Goal: Information Seeking & Learning: Learn about a topic

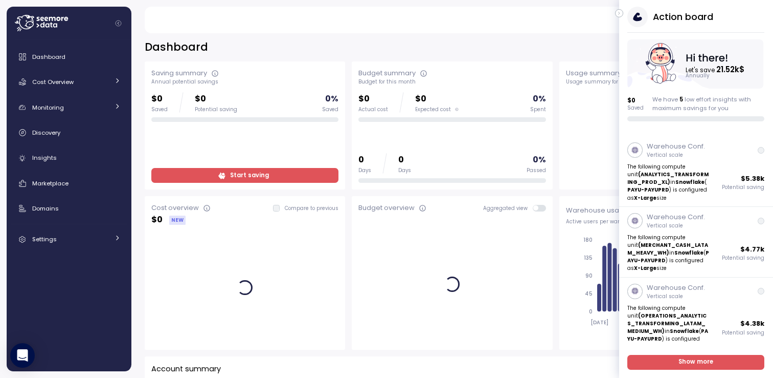
click at [622, 13] on icon "button" at bounding box center [619, 13] width 5 height 12
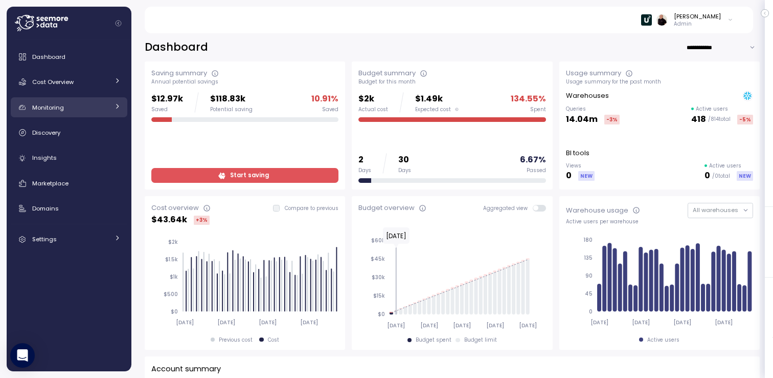
click at [79, 105] on div "Monitoring" at bounding box center [70, 107] width 77 height 10
click at [74, 102] on div "Monitoring" at bounding box center [70, 107] width 77 height 10
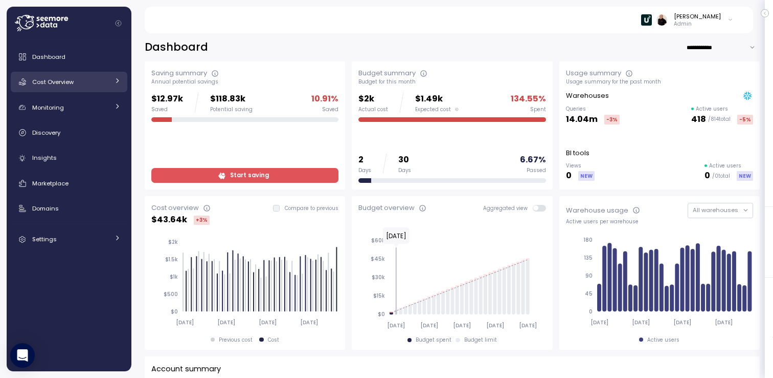
click at [66, 80] on span "Cost Overview" at bounding box center [52, 82] width 41 height 8
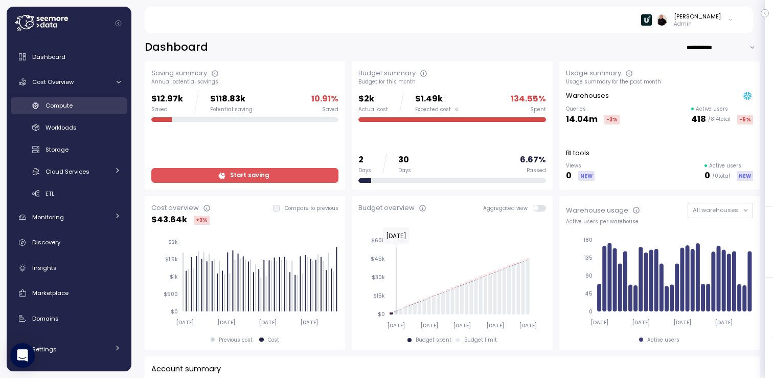
click at [72, 106] on span "Compute" at bounding box center [59, 105] width 27 height 8
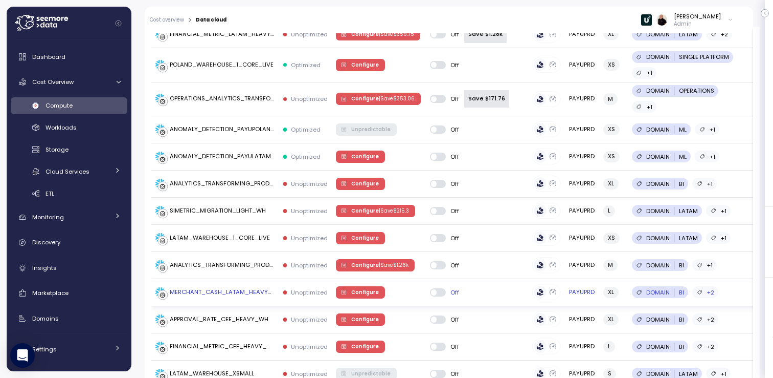
scroll to position [380, 0]
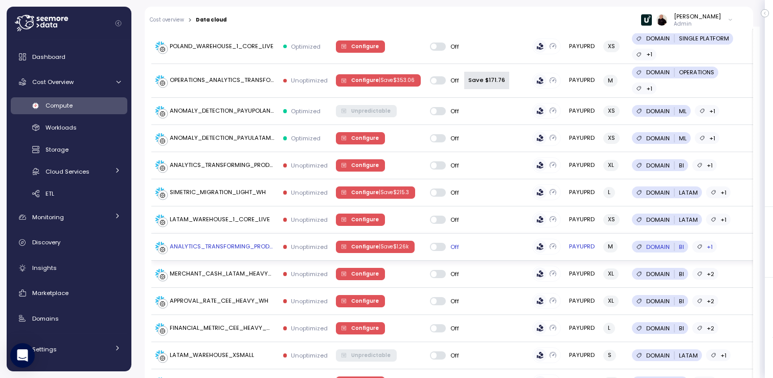
click at [369, 242] on span "Configure | Save $ 1.26k" at bounding box center [379, 246] width 57 height 11
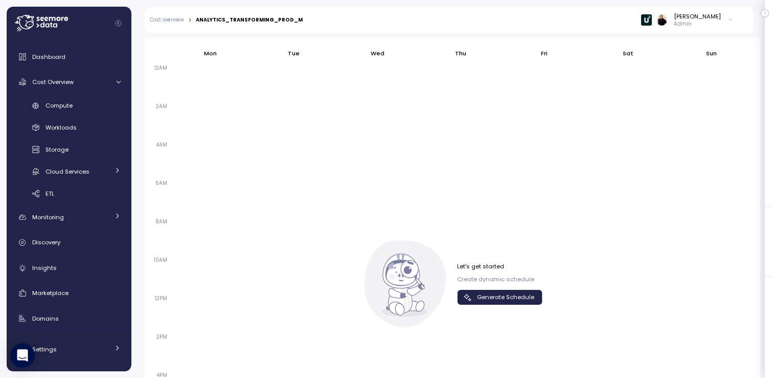
scroll to position [660, 0]
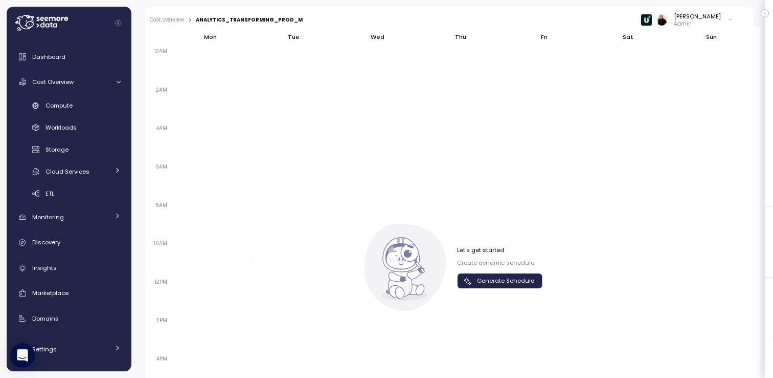
click at [500, 279] on span "Generate Schedule" at bounding box center [505, 281] width 57 height 14
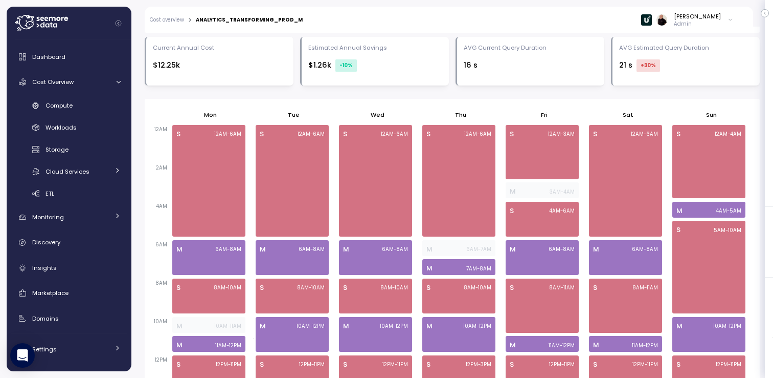
scroll to position [581, 0]
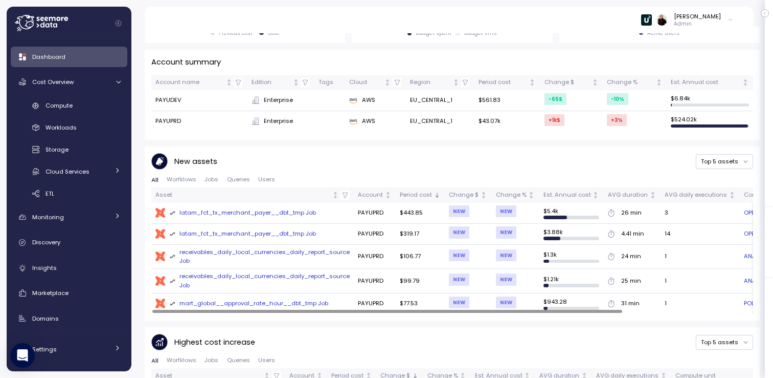
scroll to position [298, 0]
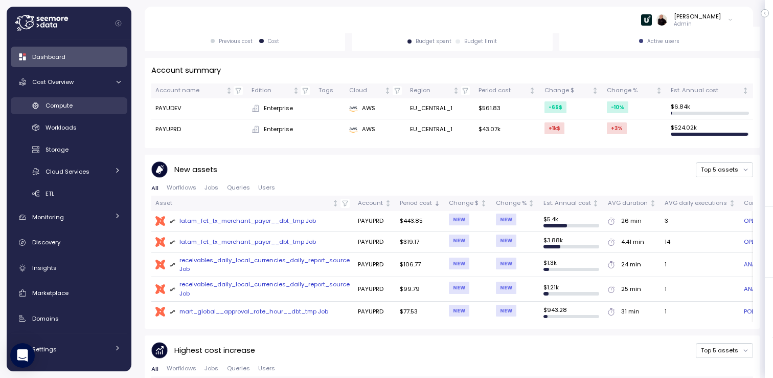
click at [68, 102] on span "Compute" at bounding box center [59, 105] width 27 height 8
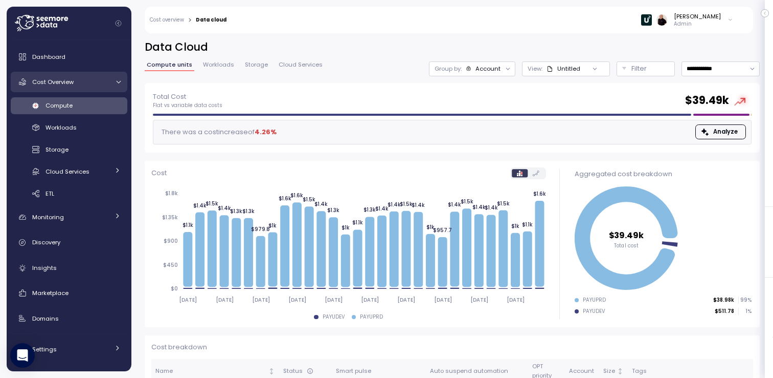
click at [54, 88] on link "Cost Overview" at bounding box center [69, 82] width 117 height 20
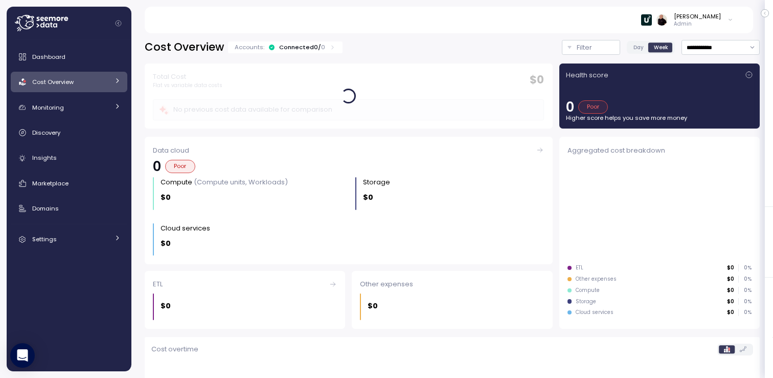
click at [305, 46] on div "Connected 0 / 0" at bounding box center [302, 47] width 46 height 8
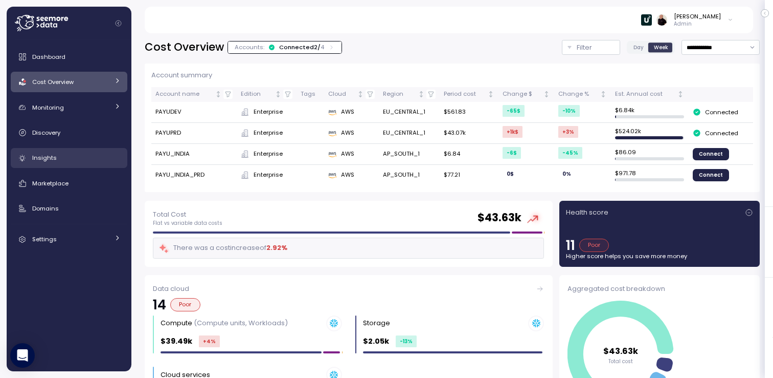
click at [67, 153] on div "Insights" at bounding box center [76, 157] width 88 height 10
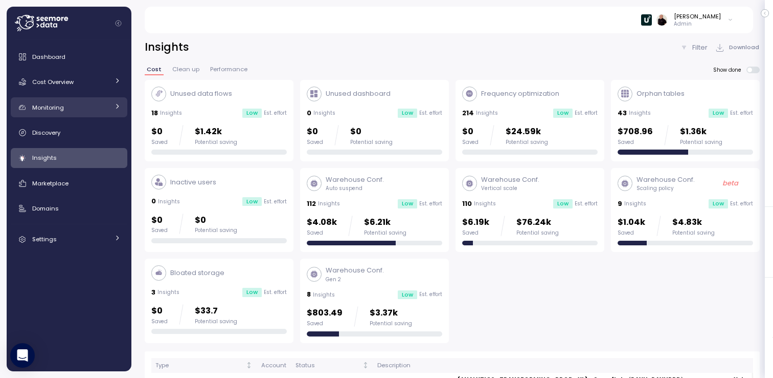
click at [74, 107] on div "Monitoring" at bounding box center [70, 107] width 77 height 10
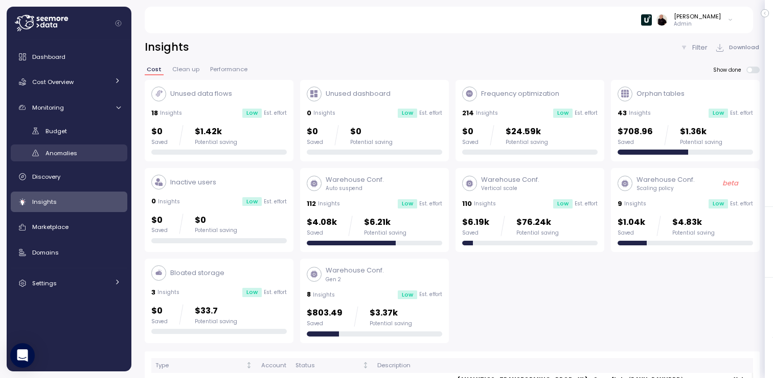
click at [74, 150] on span "Anomalies" at bounding box center [62, 153] width 32 height 8
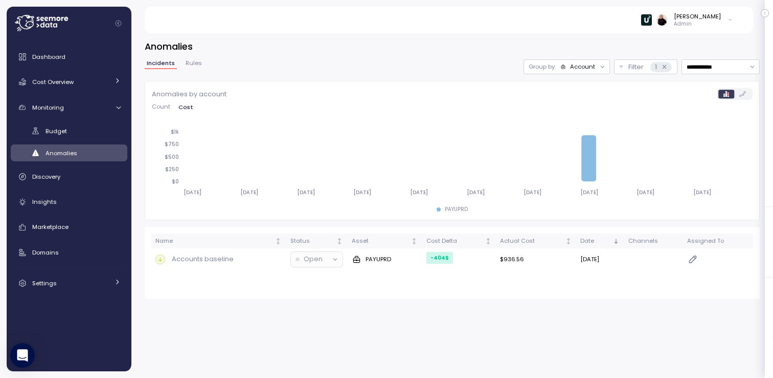
click at [586, 65] on div "Account" at bounding box center [582, 66] width 25 height 8
click at [582, 101] on div "Compute unit" at bounding box center [566, 106] width 61 height 12
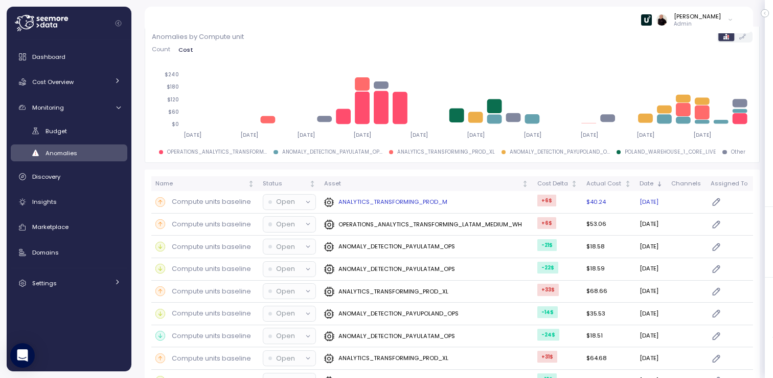
scroll to position [55, 0]
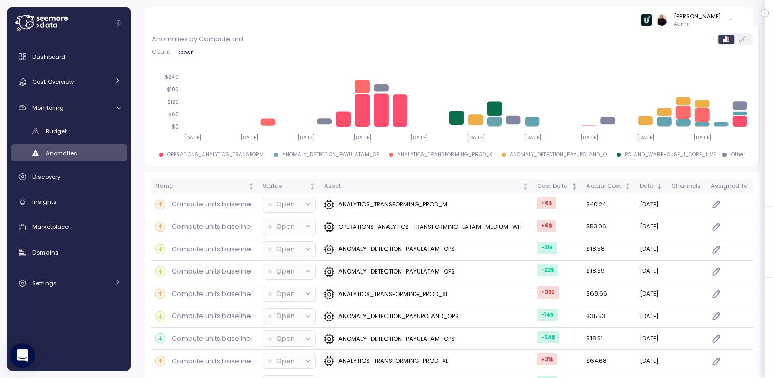
click at [547, 185] on div "Cost Delta" at bounding box center [554, 186] width 32 height 9
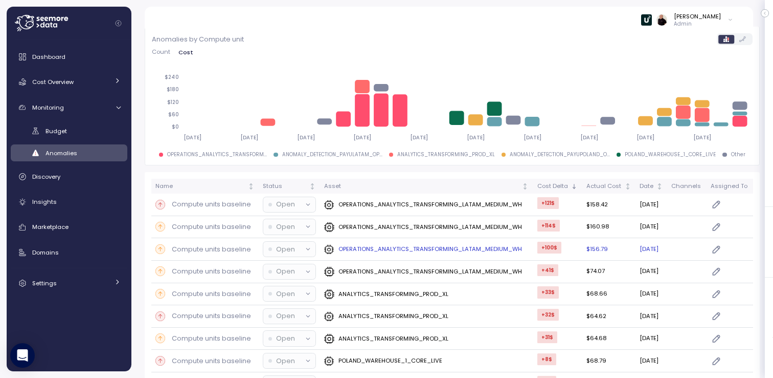
click at [362, 249] on p "OPERATIONS_ANALYTICS_TRANSFORMING_LATAM_MEDIUM_WH" at bounding box center [431, 249] width 184 height 8
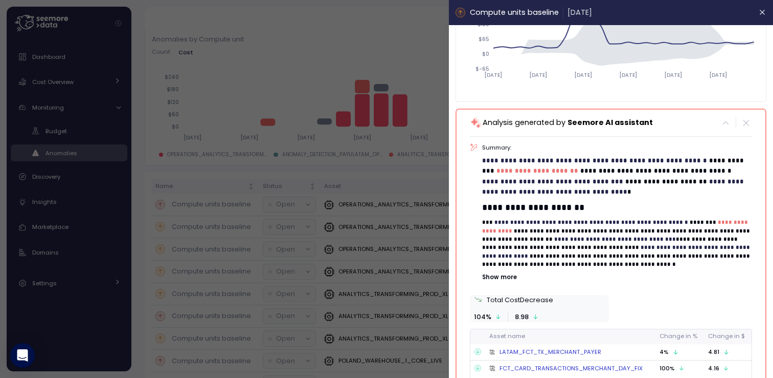
scroll to position [136, 0]
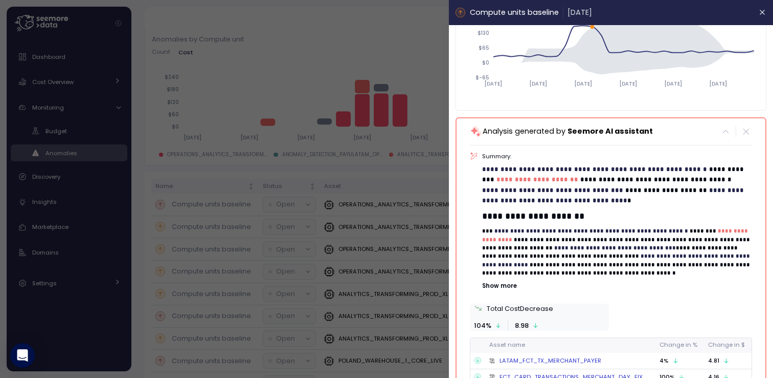
click at [320, 37] on div at bounding box center [386, 189] width 773 height 378
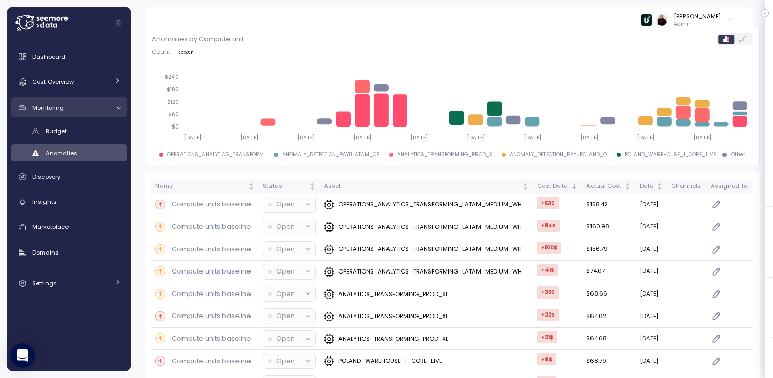
click at [59, 110] on span "Monitoring" at bounding box center [48, 107] width 32 height 8
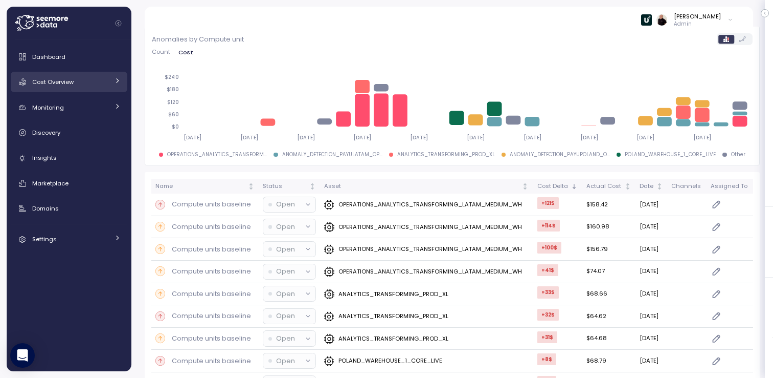
click at [61, 81] on span "Cost Overview" at bounding box center [52, 82] width 41 height 8
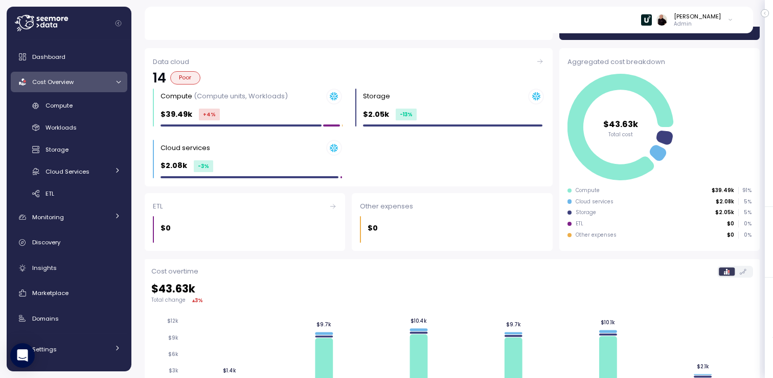
scroll to position [90, 0]
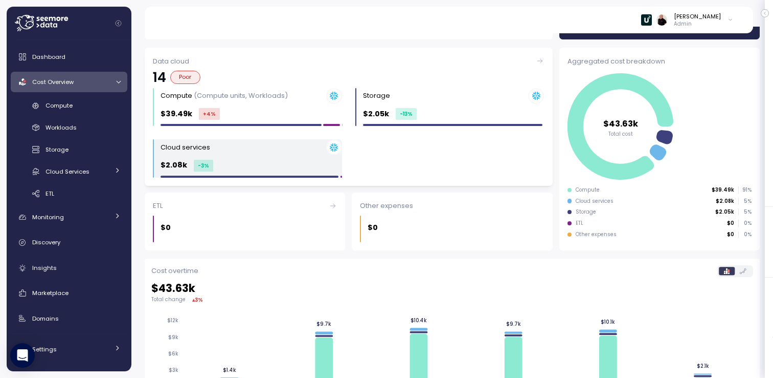
click at [259, 156] on div "Cloud services $2.08k -3 %" at bounding box center [252, 158] width 182 height 38
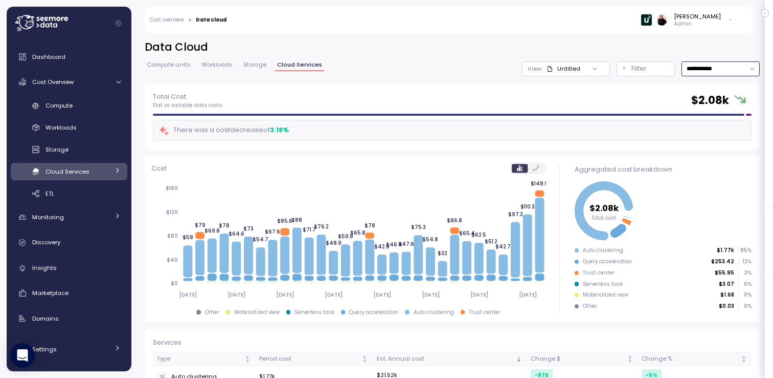
click at [711, 67] on input "**********" at bounding box center [721, 68] width 78 height 15
click at [647, 48] on h2 "Data Cloud" at bounding box center [452, 47] width 615 height 15
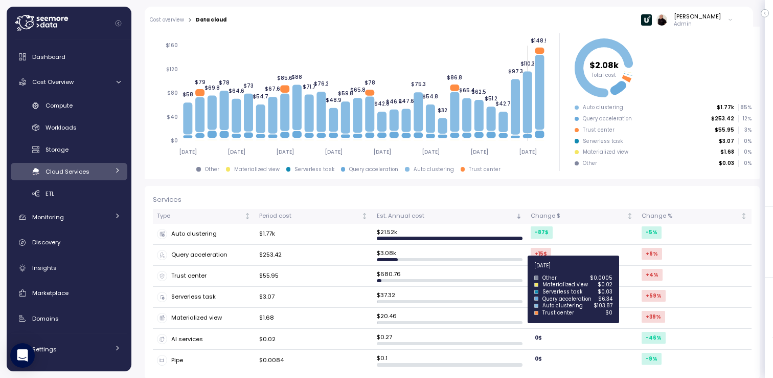
scroll to position [147, 0]
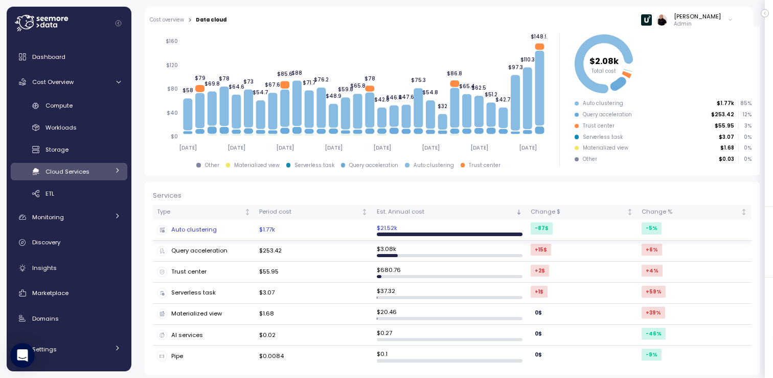
click at [205, 226] on div "Auto clustering" at bounding box center [204, 230] width 94 height 10
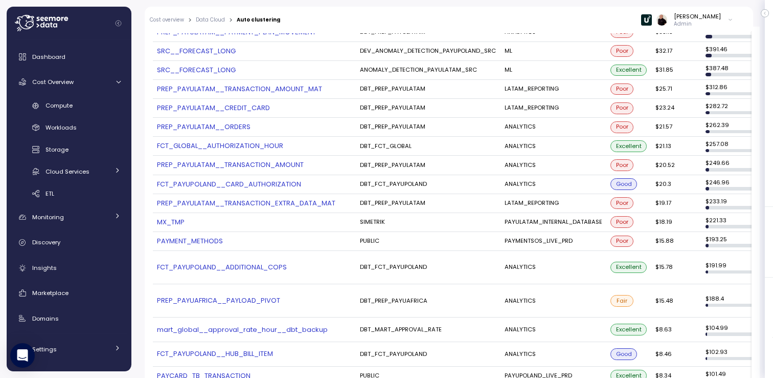
scroll to position [574, 0]
click at [58, 60] on span "Dashboard" at bounding box center [48, 57] width 33 height 8
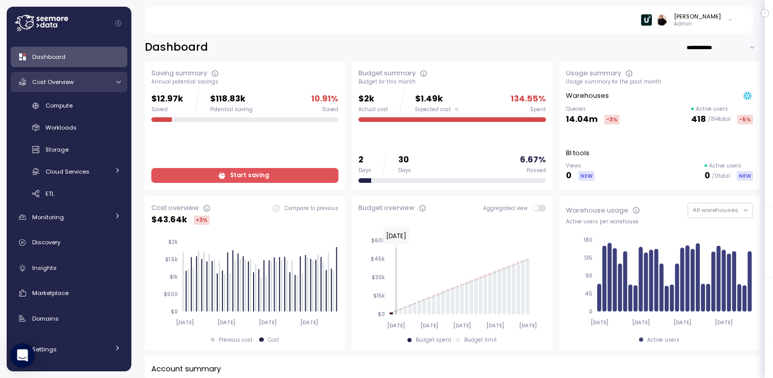
click at [48, 78] on span "Cost Overview" at bounding box center [52, 82] width 41 height 8
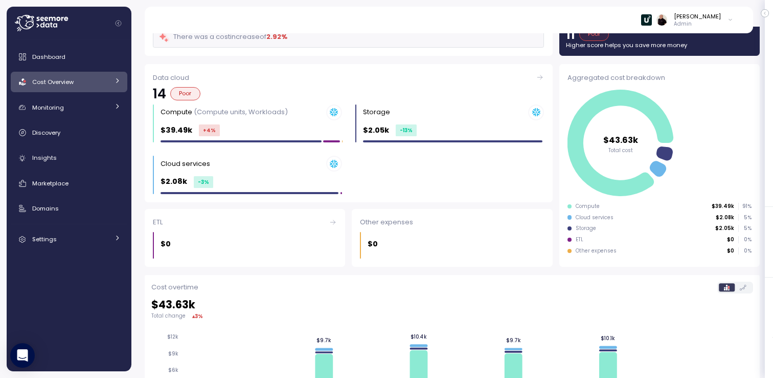
scroll to position [72, 0]
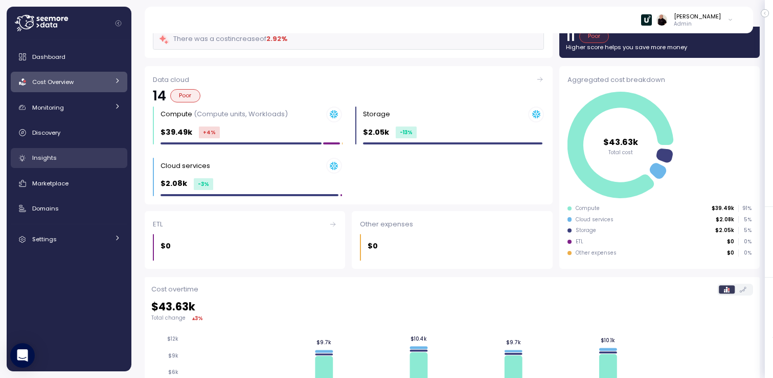
click at [77, 151] on link "Insights" at bounding box center [69, 158] width 117 height 20
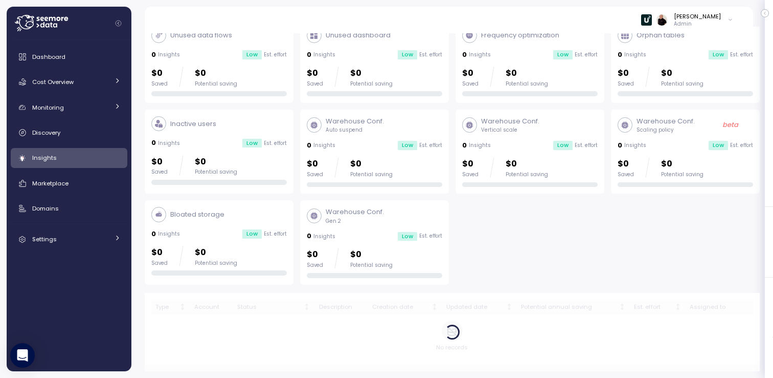
scroll to position [58, 0]
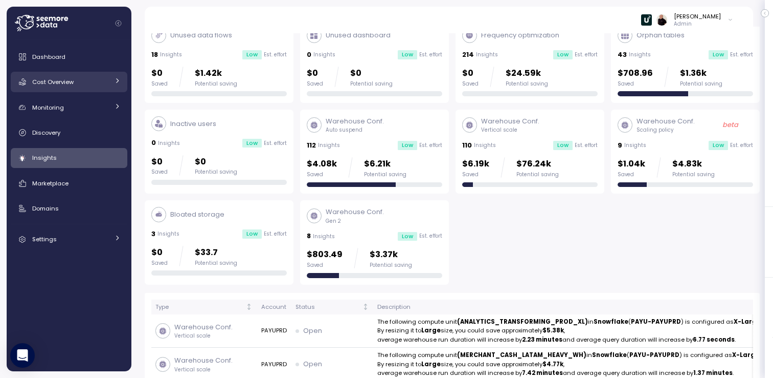
click at [79, 83] on div "Cost Overview" at bounding box center [70, 82] width 77 height 10
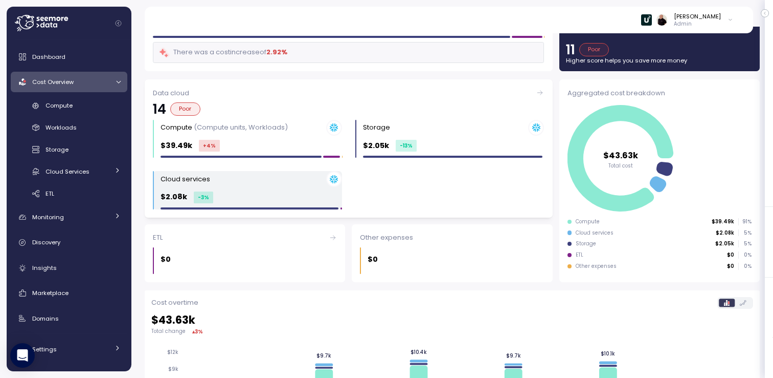
click at [245, 180] on div "Cloud services" at bounding box center [252, 179] width 182 height 16
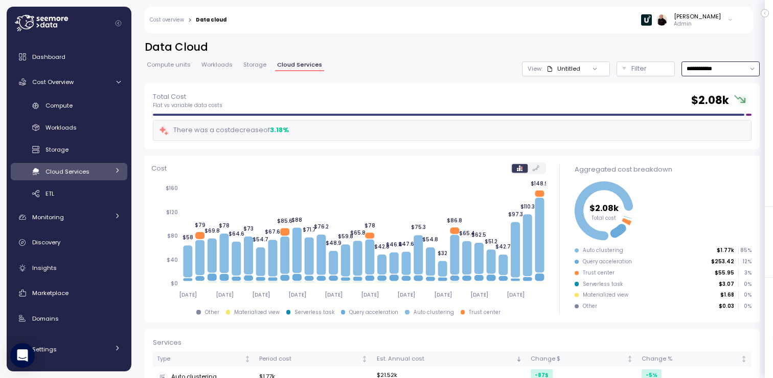
click at [705, 64] on input "**********" at bounding box center [721, 68] width 78 height 15
click at [713, 155] on span "Last 6 months" at bounding box center [708, 159] width 42 height 9
type input "**********"
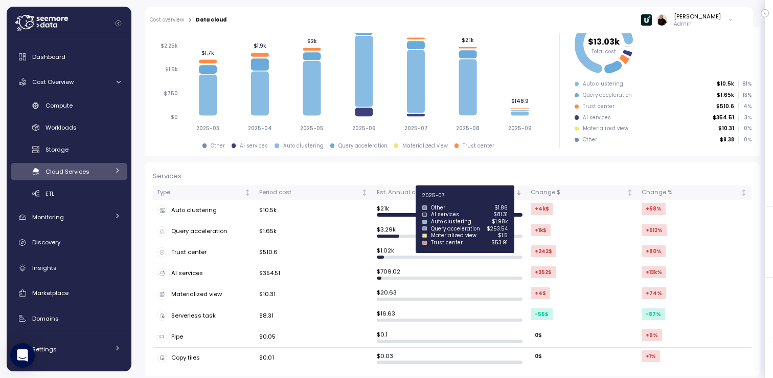
scroll to position [167, 0]
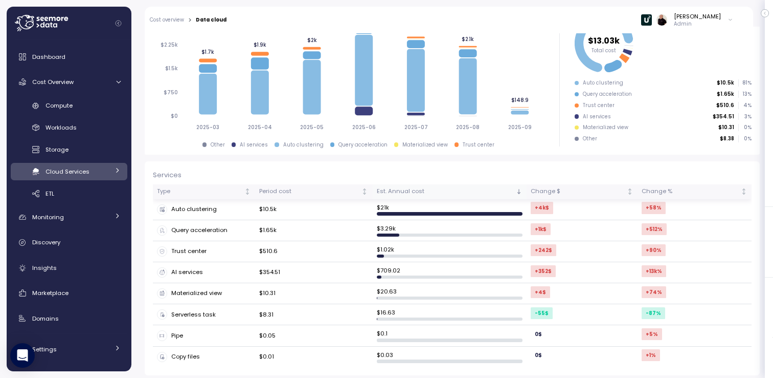
drag, startPoint x: 394, startPoint y: 201, endPoint x: 401, endPoint y: 194, distance: 9.8
click at [395, 198] on table "Type Period cost Est. Annual cost Change $ Change % Auto clustering $10.5k $ 21…" at bounding box center [452, 275] width 599 height 183
click at [198, 209] on div "Auto clustering" at bounding box center [204, 209] width 94 height 10
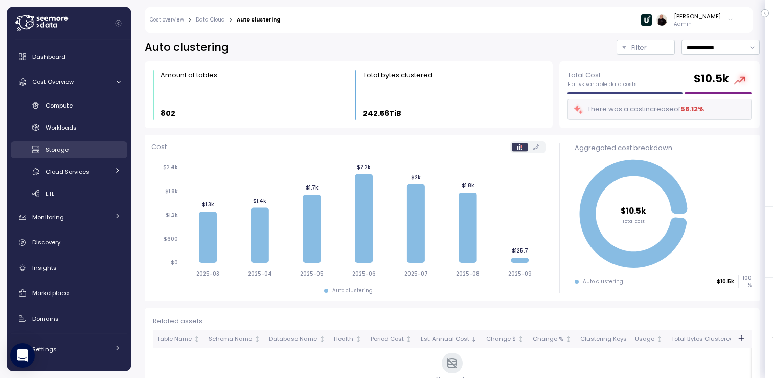
click at [71, 146] on div "Storage" at bounding box center [83, 149] width 75 height 10
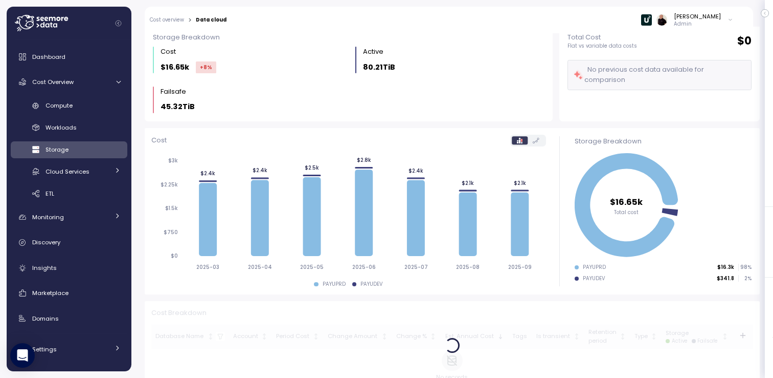
scroll to position [69, 0]
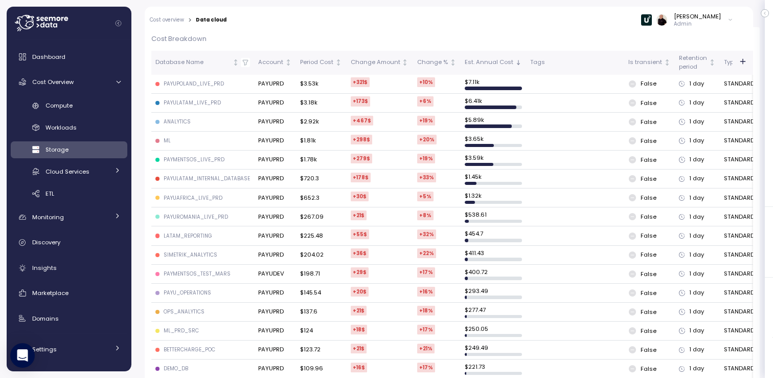
scroll to position [321, 0]
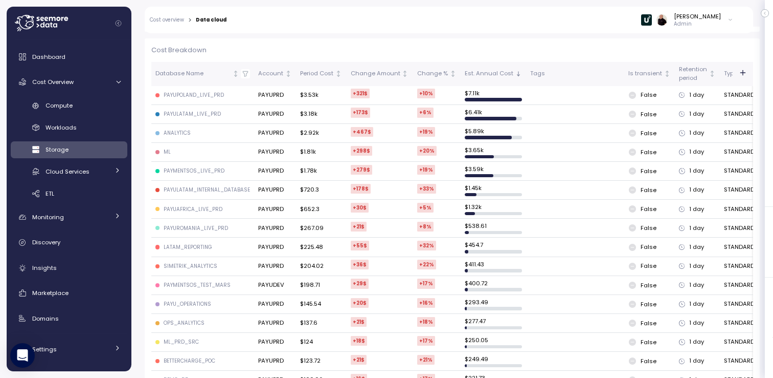
click at [730, 18] on icon at bounding box center [731, 20] width 6 height 12
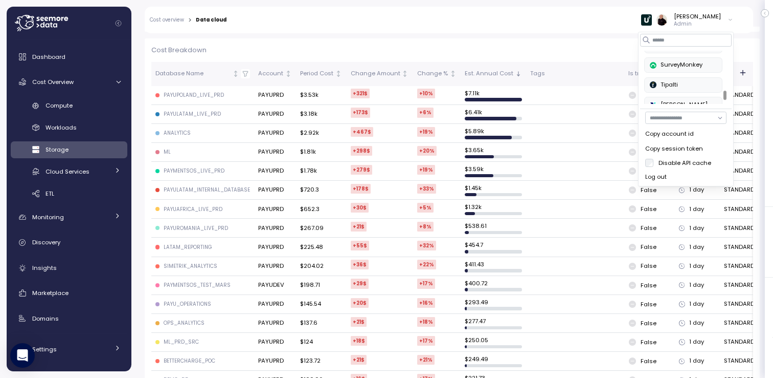
scroll to position [390, 0]
click at [683, 63] on div "SurveyMonkey" at bounding box center [683, 62] width 67 height 9
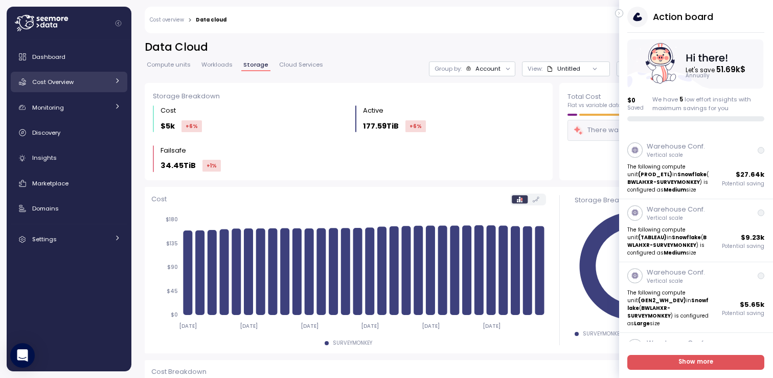
click at [63, 78] on span "Cost Overview" at bounding box center [52, 82] width 41 height 8
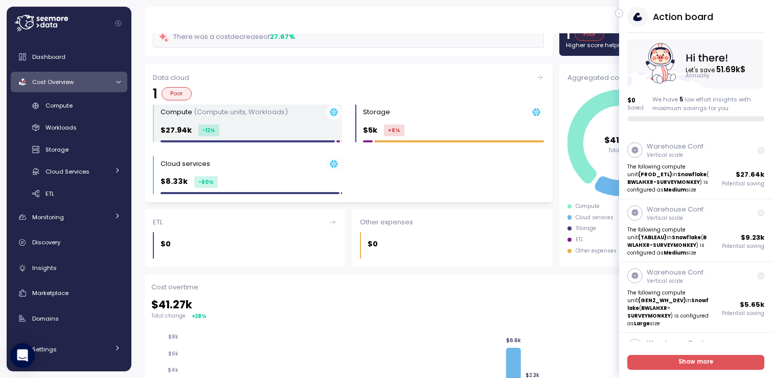
scroll to position [74, 0]
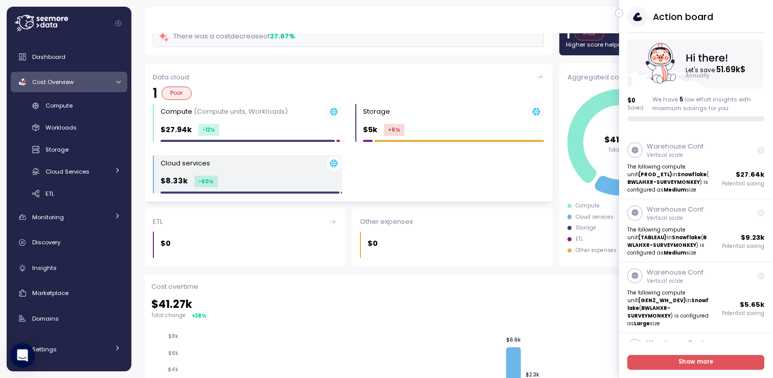
click at [259, 169] on div "Cloud services" at bounding box center [252, 163] width 182 height 16
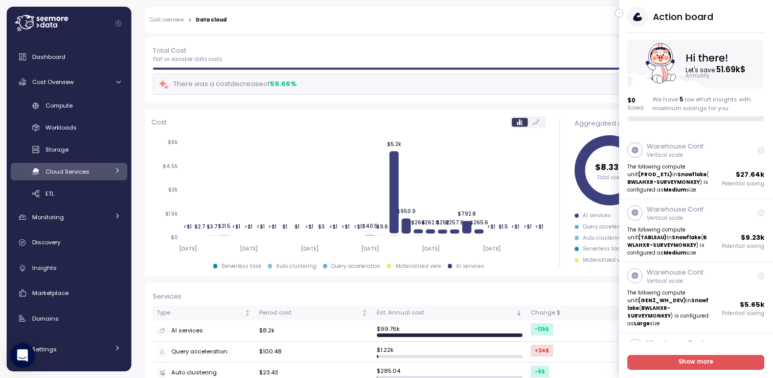
click at [619, 9] on div "Ariel Utnik Admin" at bounding box center [486, 20] width 507 height 27
click at [621, 10] on icon "button" at bounding box center [619, 13] width 5 height 12
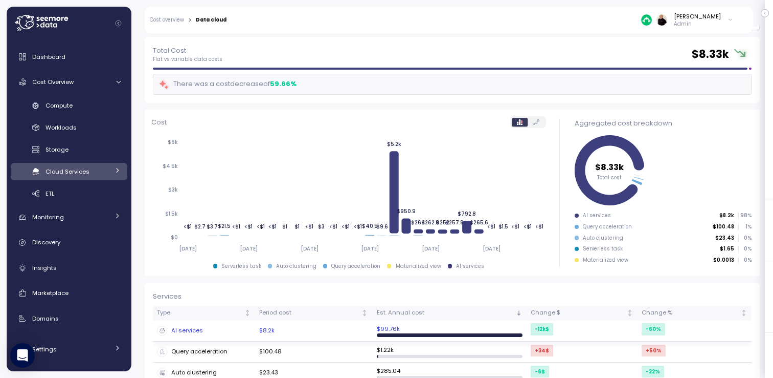
click at [191, 331] on div "AI services" at bounding box center [204, 330] width 94 height 10
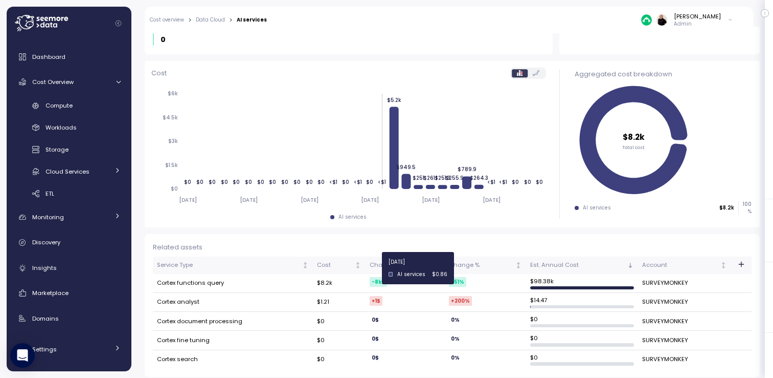
scroll to position [133, 0]
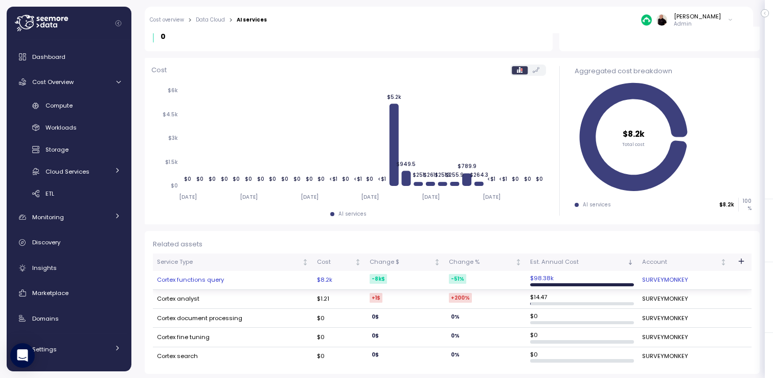
click at [196, 280] on td "Cortex functions query" at bounding box center [233, 280] width 160 height 19
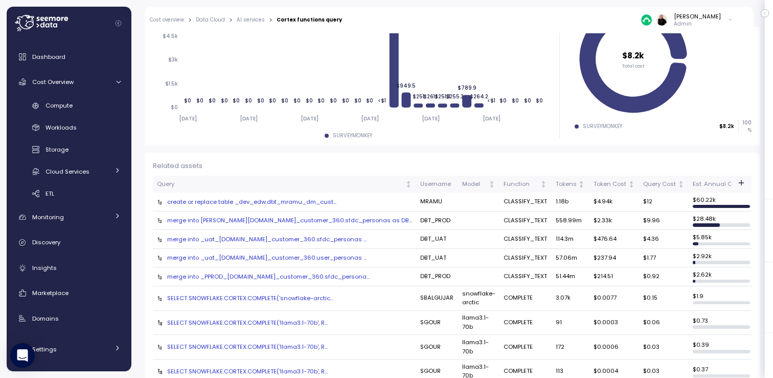
scroll to position [175, 0]
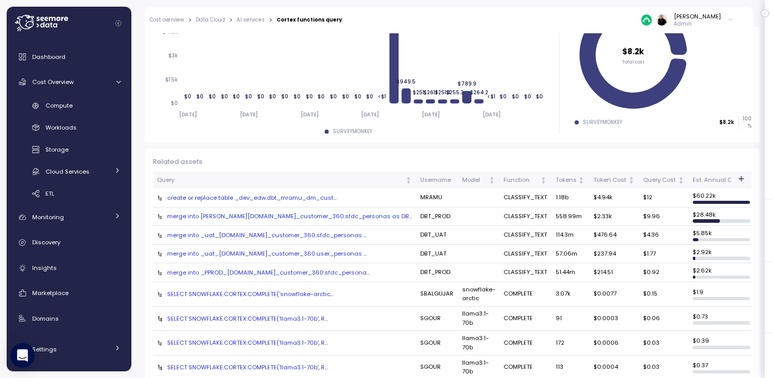
click at [211, 195] on div "create or replace table _dev_edw.dbt_mramu_dm_cust..." at bounding box center [284, 197] width 255 height 8
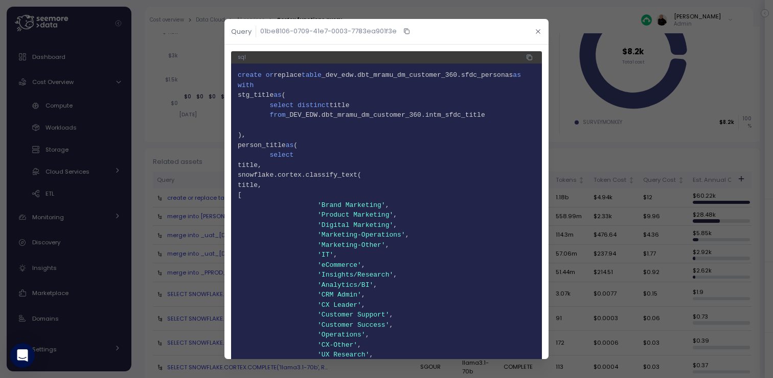
click at [537, 28] on button "button" at bounding box center [539, 32] width 12 height 12
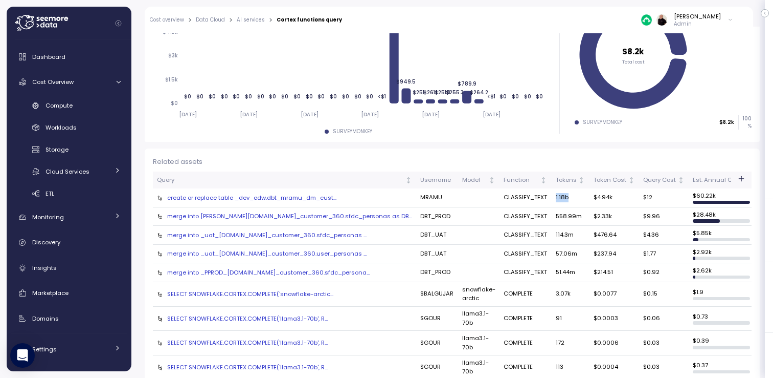
drag, startPoint x: 540, startPoint y: 193, endPoint x: 518, endPoint y: 193, distance: 21.5
click at [518, 193] on tr "create or replace table _dev_edw.dbt_mramu_dm_cust... MRAMU CLASSIFY_TEXT 1.18b…" at bounding box center [464, 197] width 622 height 19
drag, startPoint x: 589, startPoint y: 194, endPoint x: 562, endPoint y: 197, distance: 27.3
click at [590, 197] on td "$4.94k" at bounding box center [615, 197] width 50 height 19
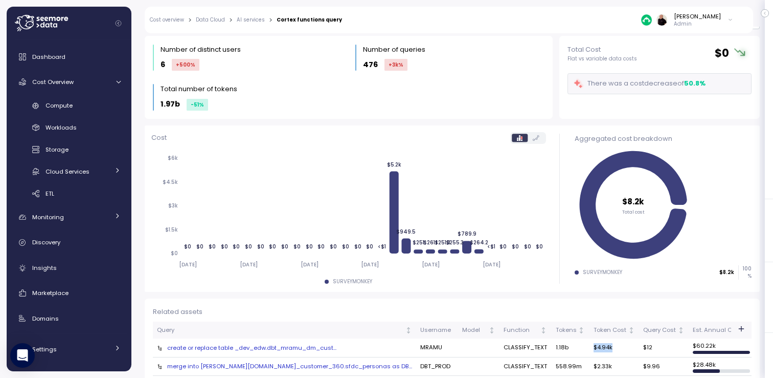
scroll to position [0, 0]
